Goal: Transaction & Acquisition: Purchase product/service

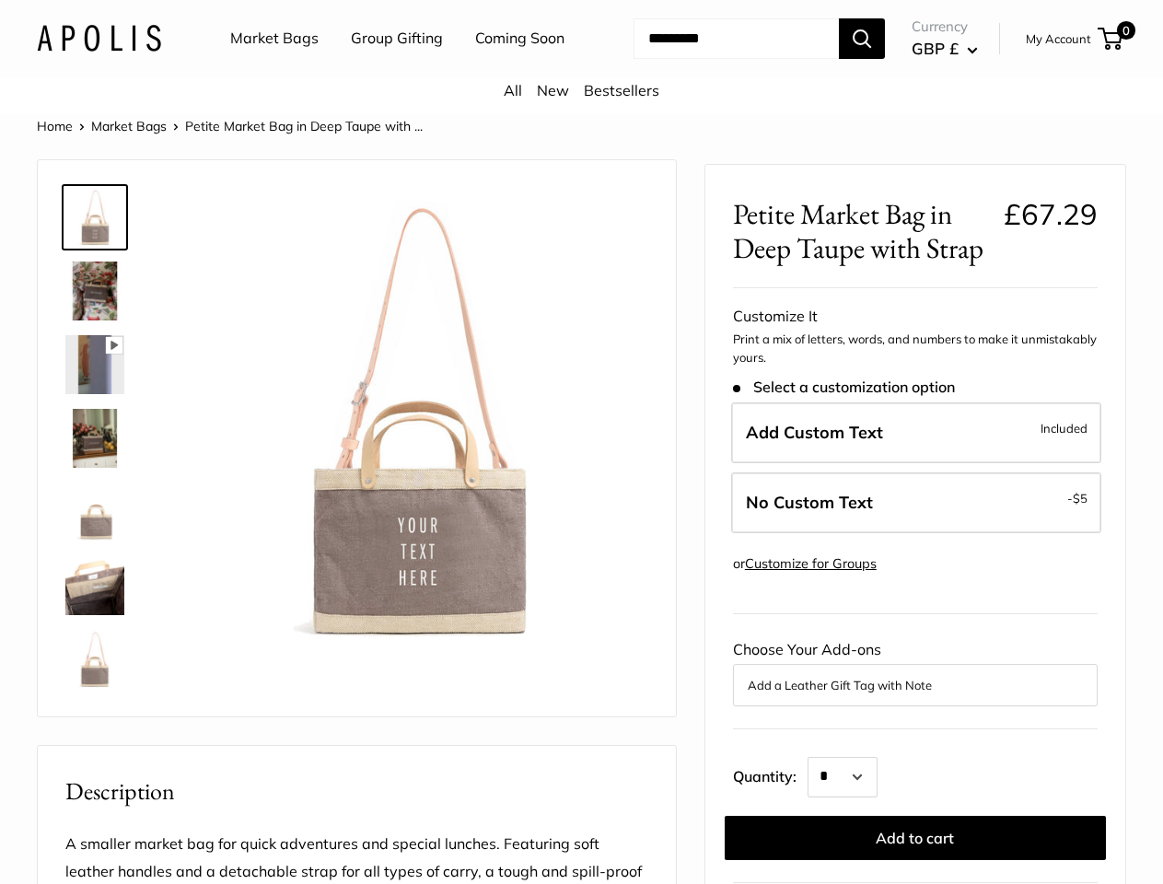
click at [581, 442] on img at bounding box center [416, 419] width 463 height 463
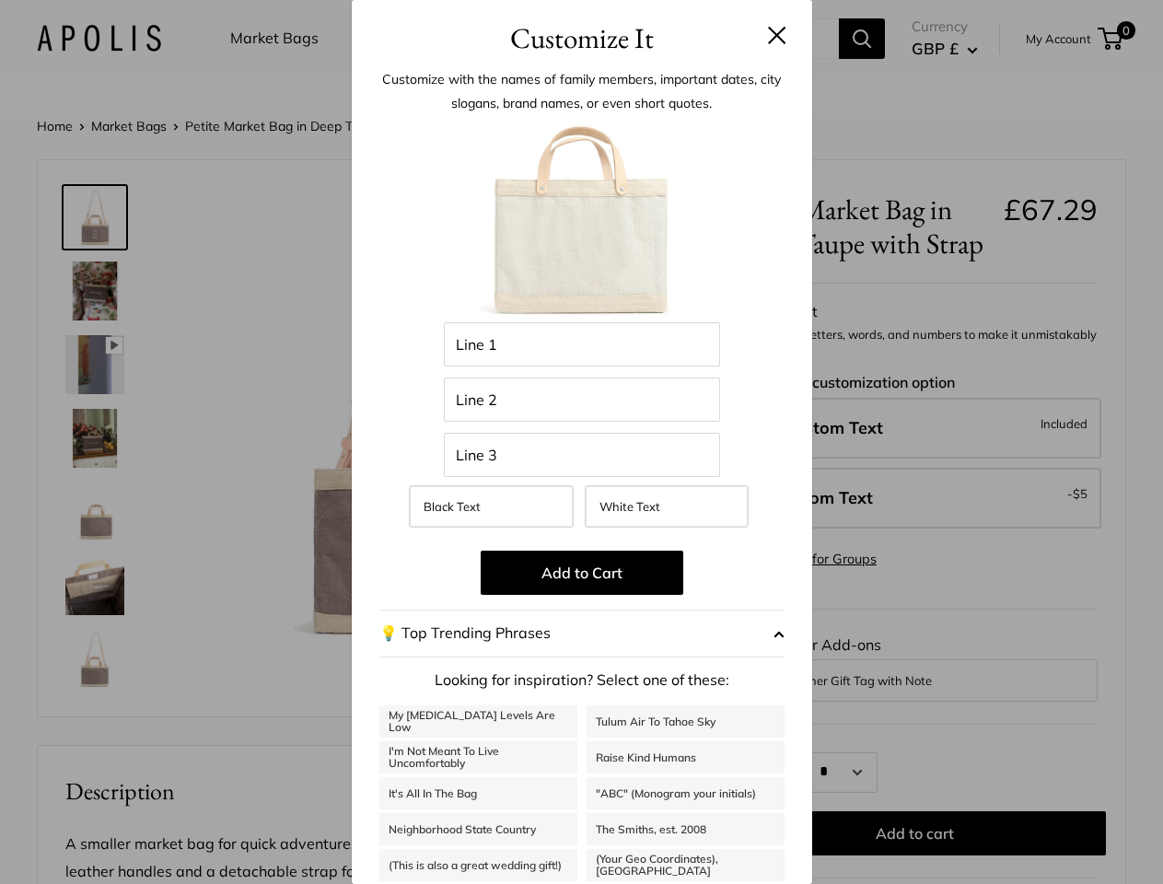
click at [581, 442] on img at bounding box center [416, 419] width 463 height 463
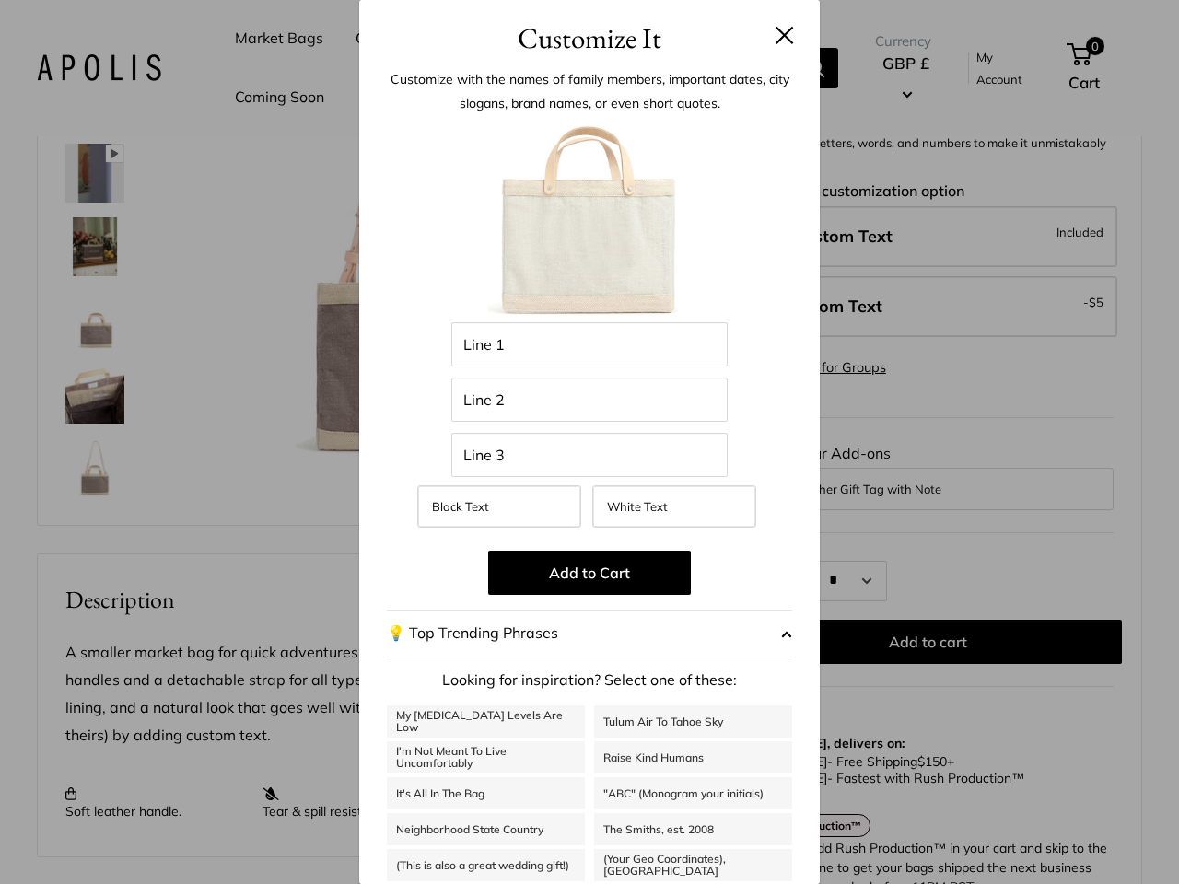
click at [581, 68] on div "Customize It Customize with the names of family members, important dates, city …" at bounding box center [589, 442] width 1179 height 884
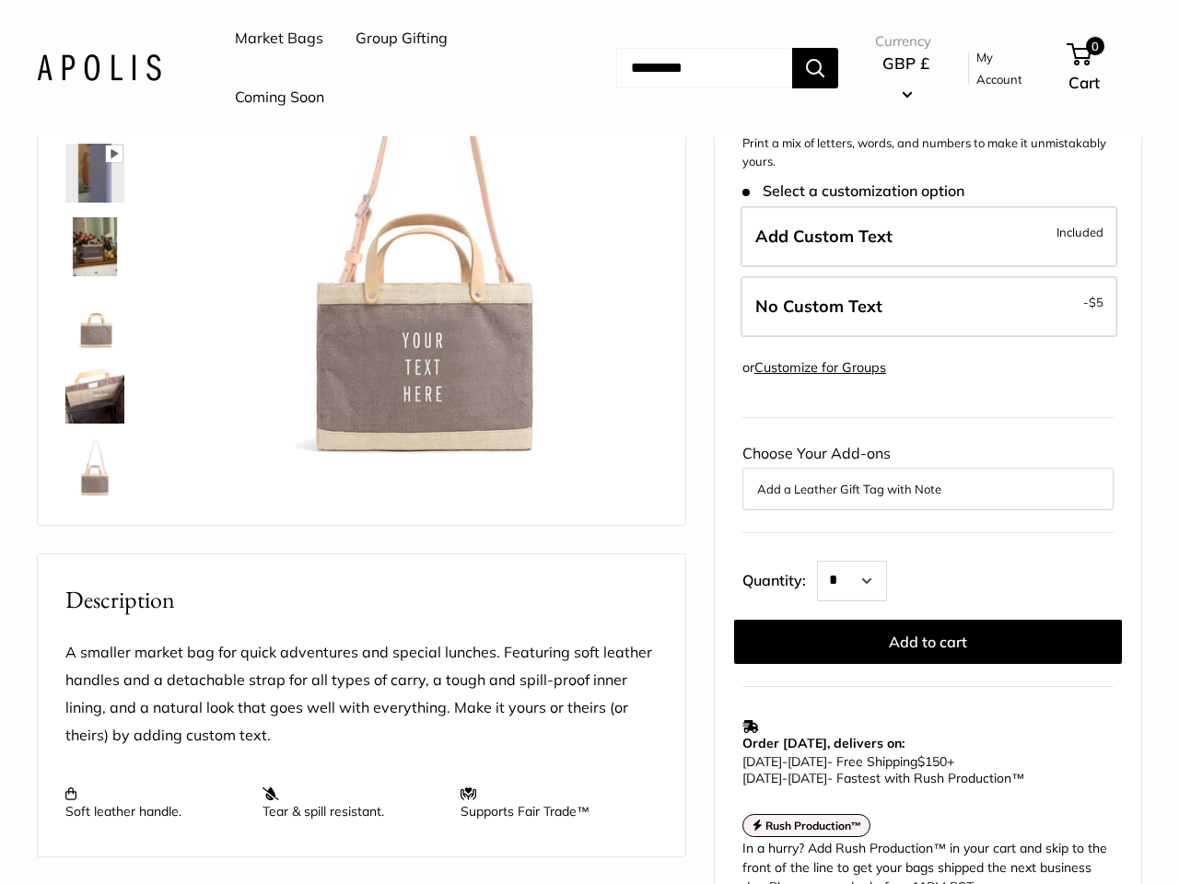
click at [392, 68] on ul "Market Bags Group Gifting Coming Soon" at bounding box center [407, 68] width 344 height 118
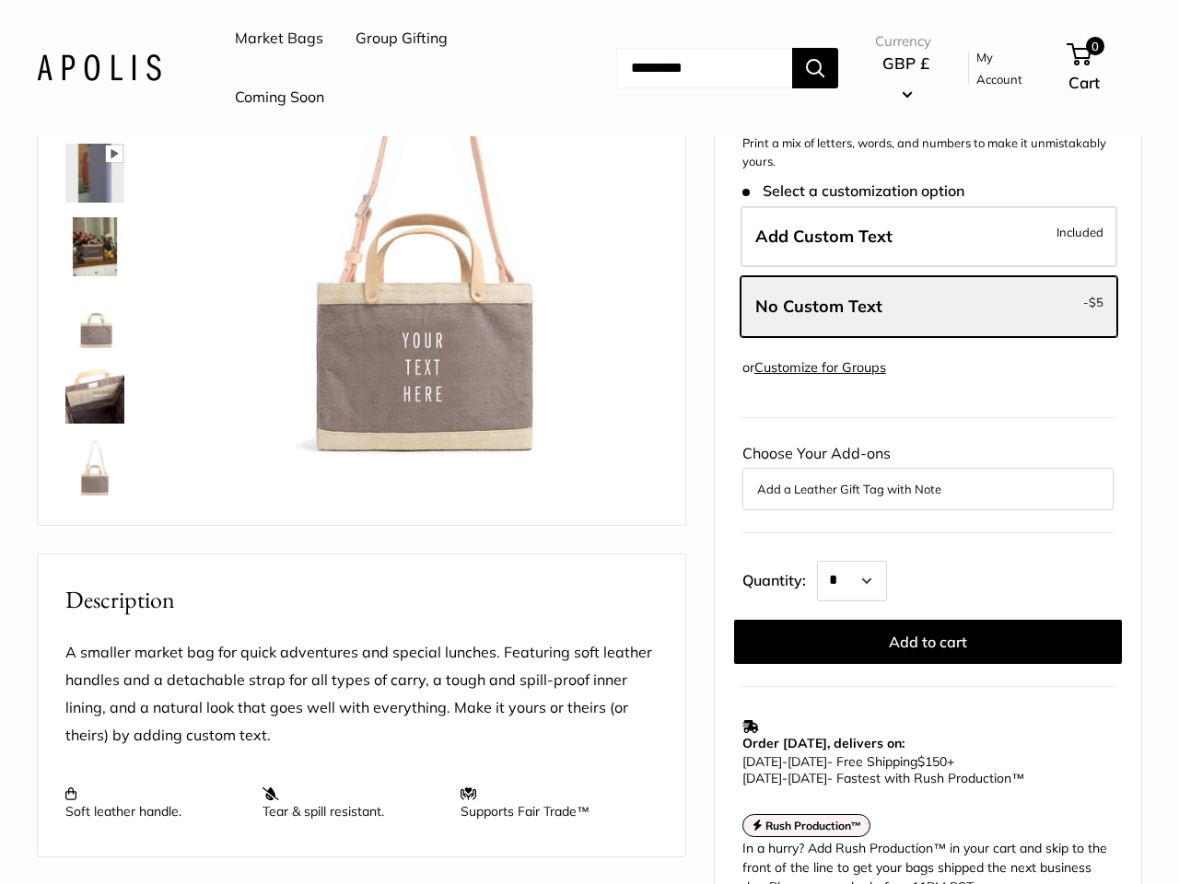
click at [715, 68] on input "Search..." at bounding box center [704, 68] width 176 height 41
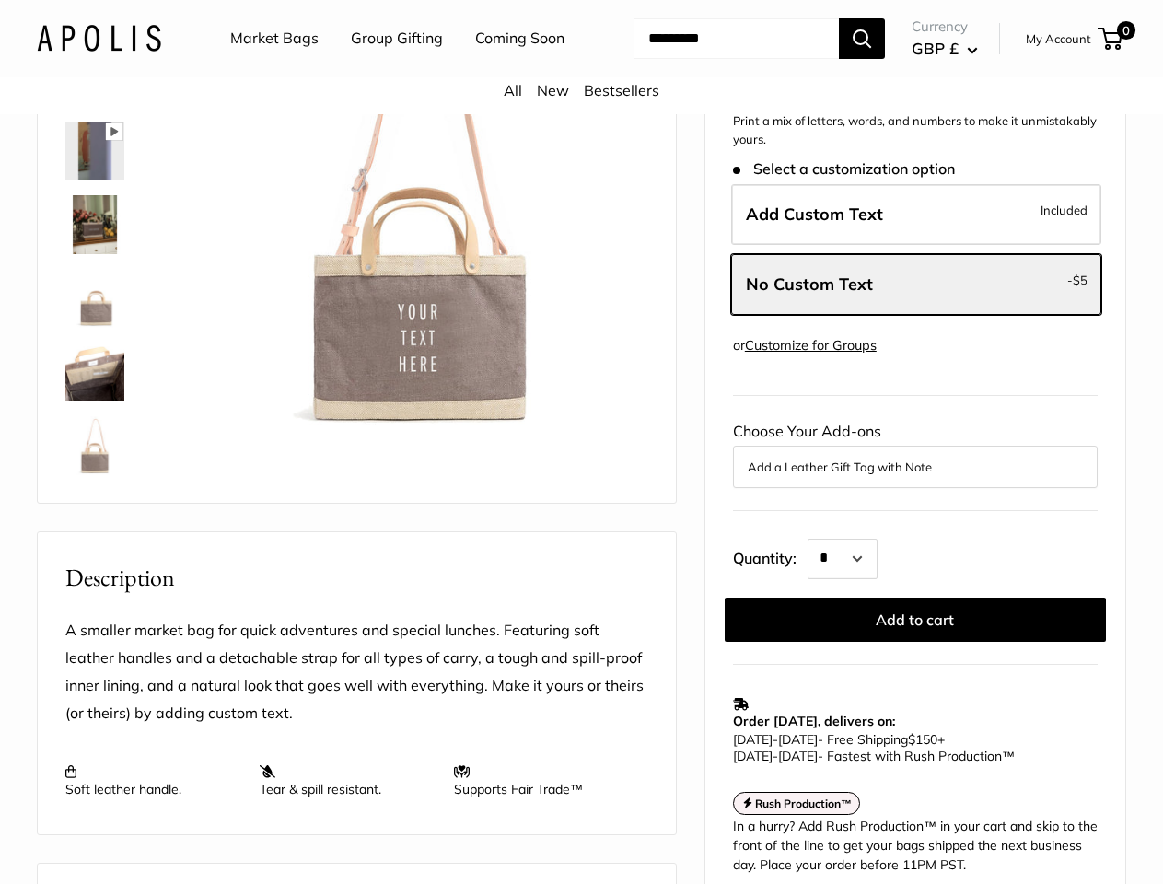
click at [581, 437] on div "Pause Play % buffered 00:00 Unmute Mute Exit fullscreen Enter fullscreen Play R…" at bounding box center [416, 205] width 463 height 463
